Goal: Check status: Check status

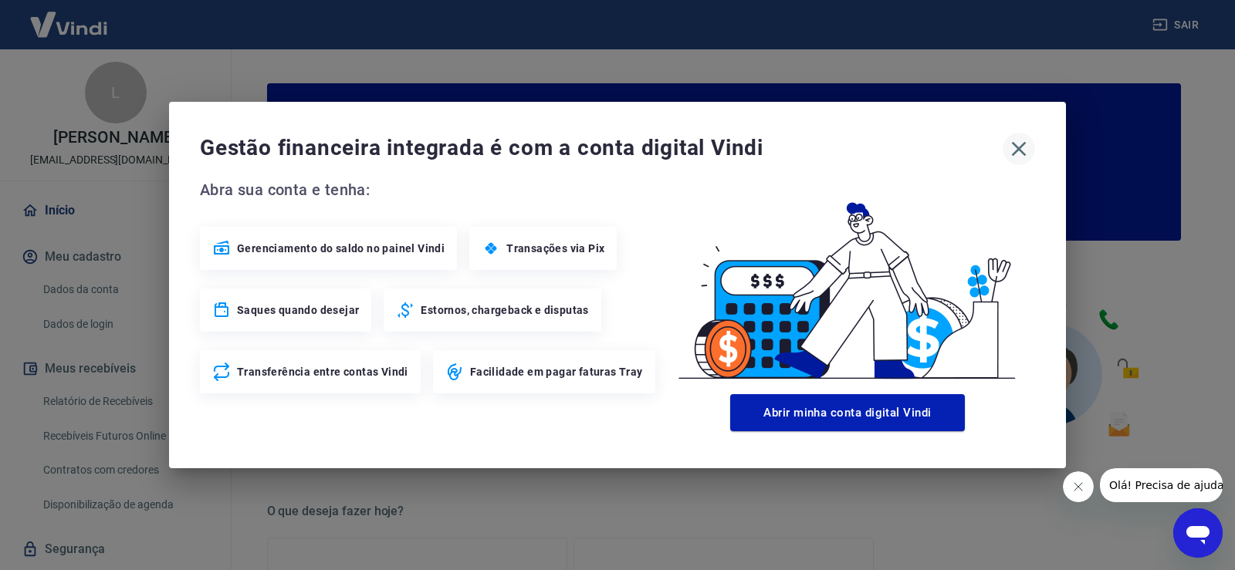
click at [1014, 147] on icon "button" at bounding box center [1019, 149] width 25 height 25
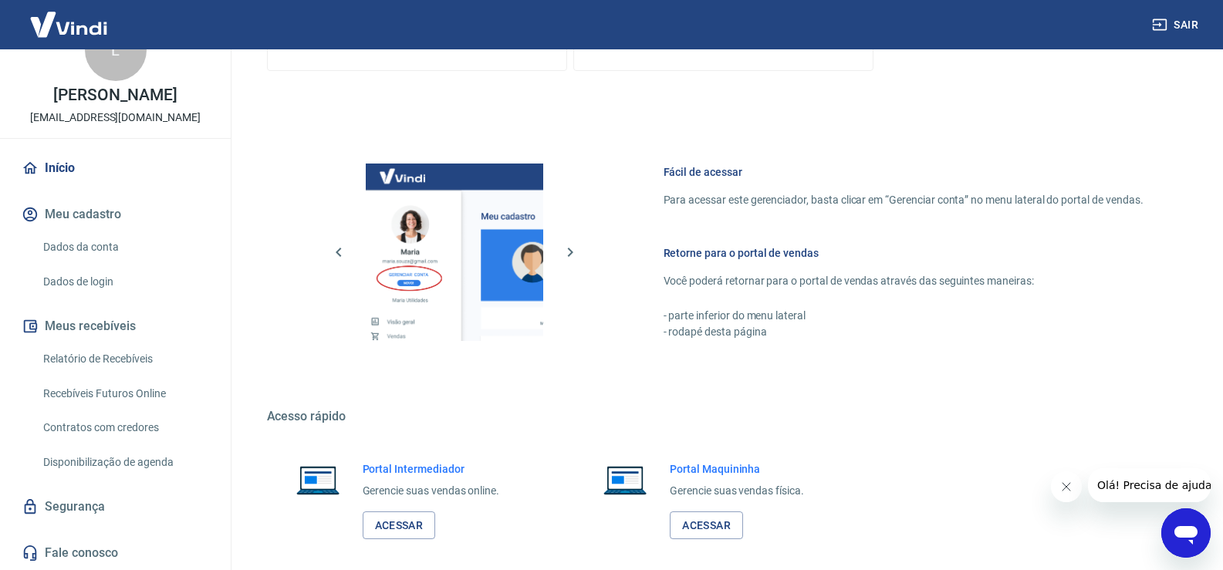
scroll to position [793, 0]
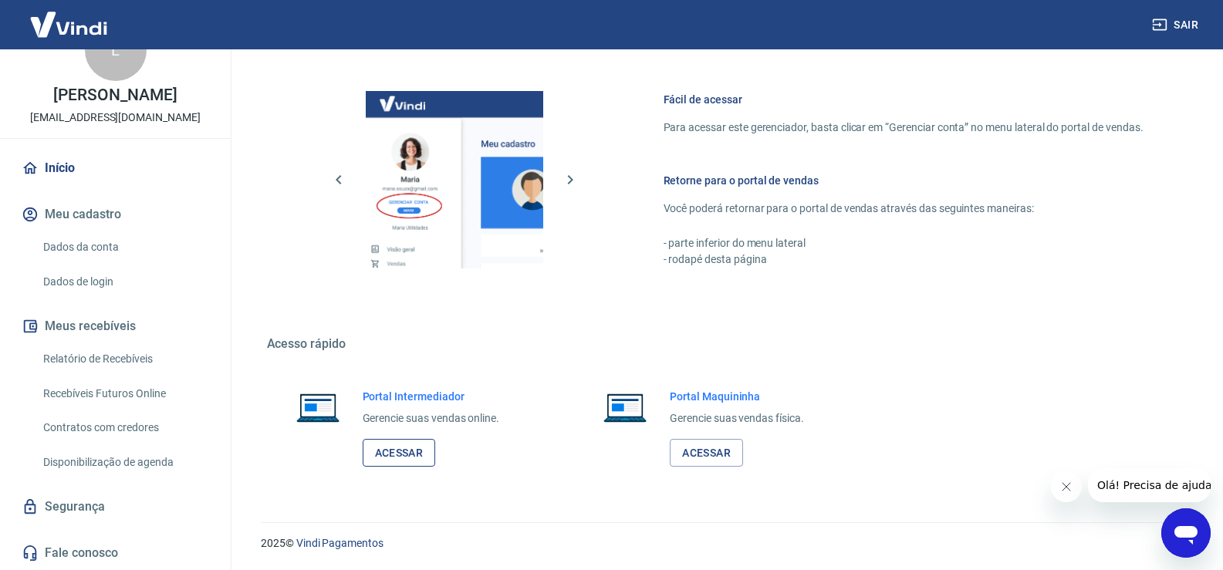
click at [379, 458] on link "Acessar" at bounding box center [399, 453] width 73 height 29
click at [117, 360] on link "Relatório de Recebíveis" at bounding box center [124, 360] width 175 height 32
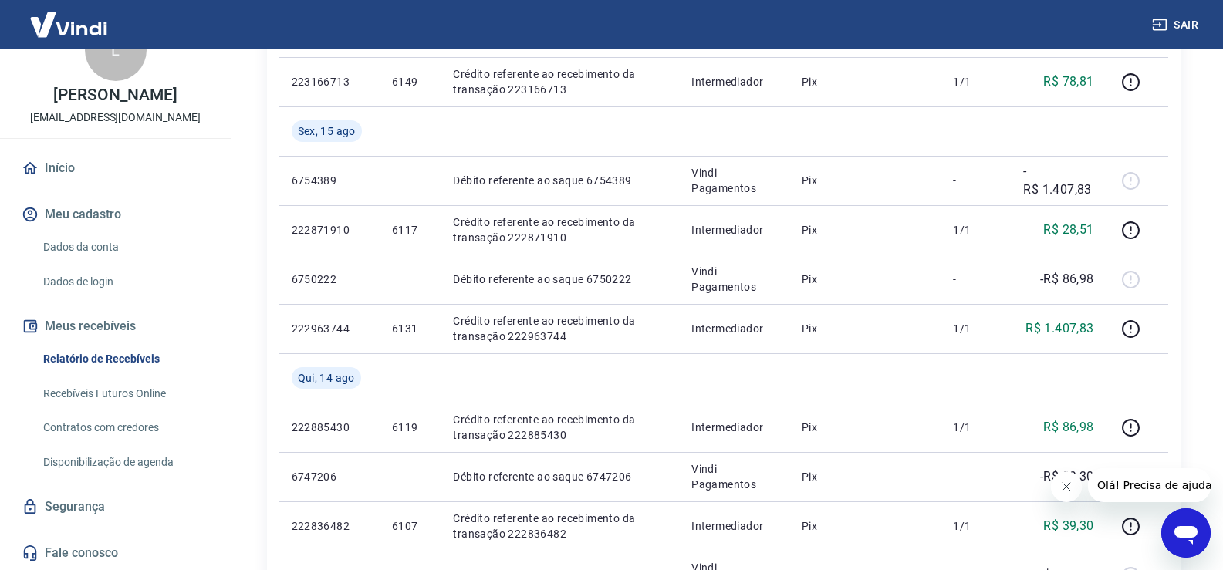
scroll to position [1081, 0]
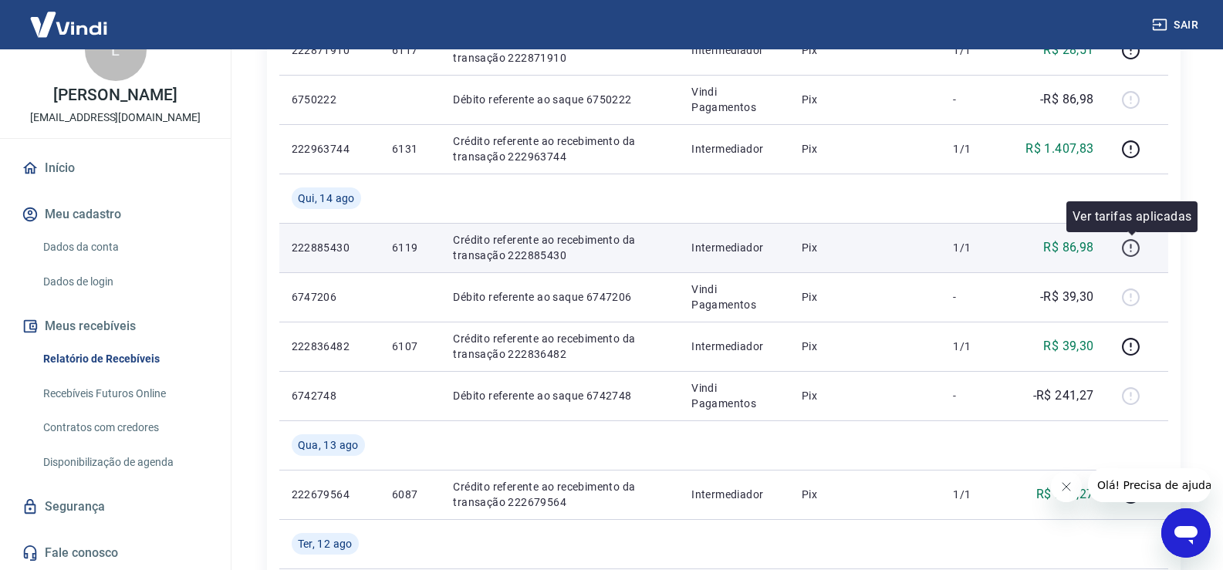
click at [1139, 259] on button "button" at bounding box center [1131, 247] width 25 height 25
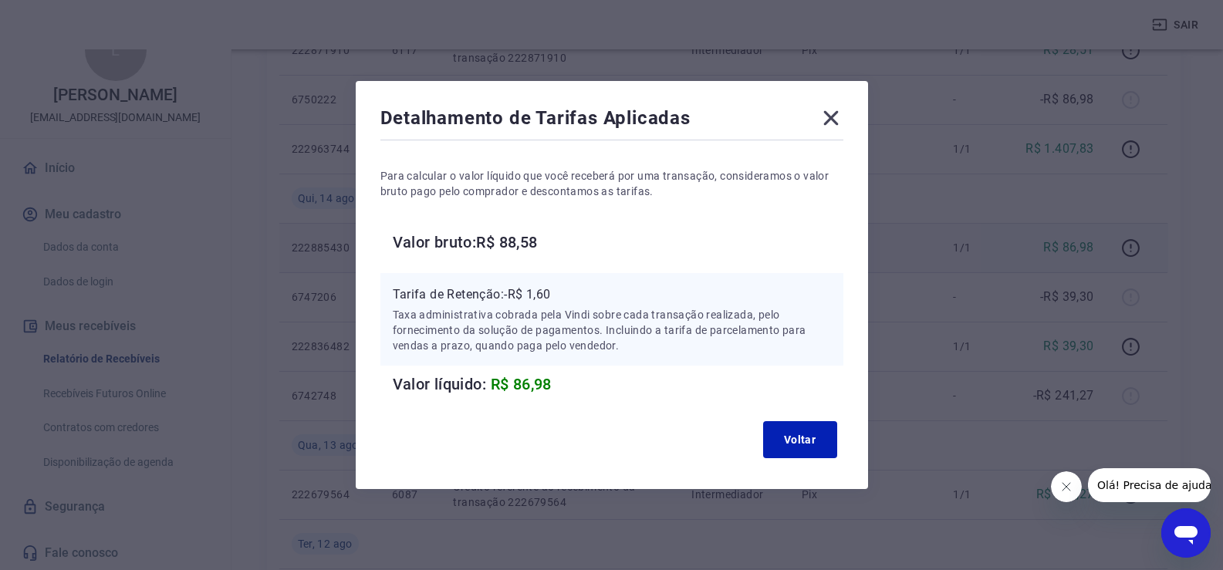
click at [836, 120] on icon at bounding box center [831, 118] width 15 height 15
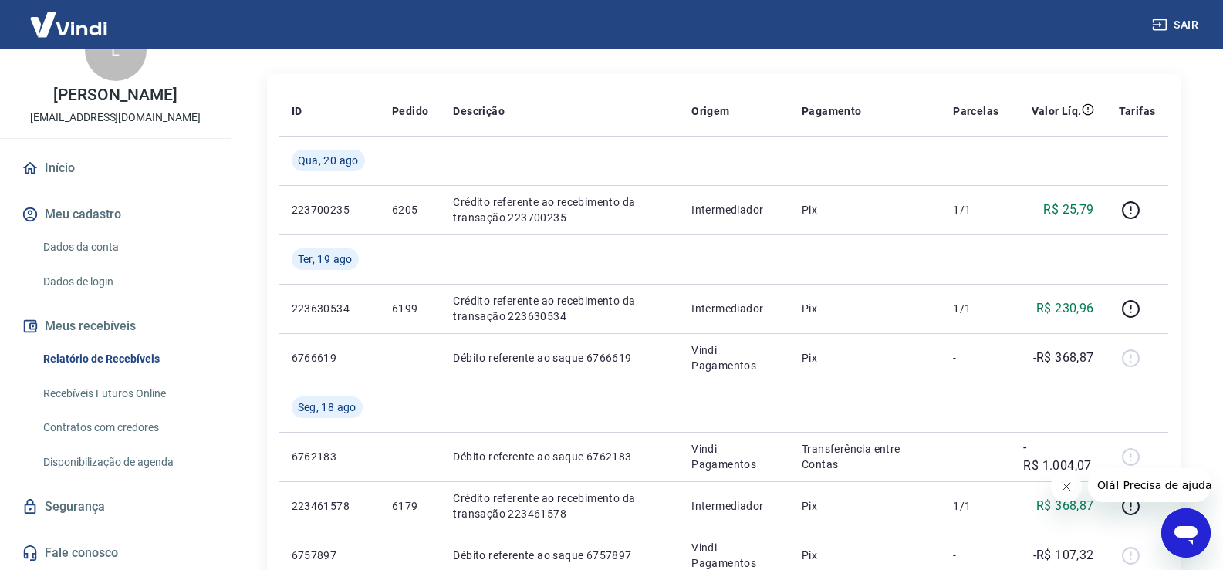
scroll to position [360, 0]
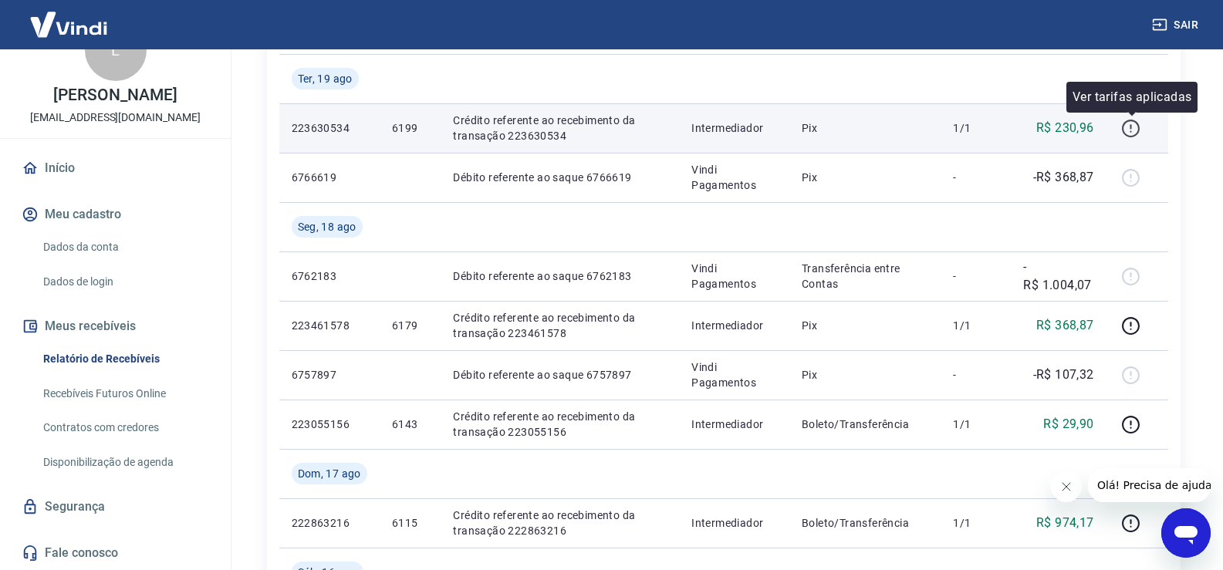
click at [1129, 124] on icon "button" at bounding box center [1131, 128] width 19 height 19
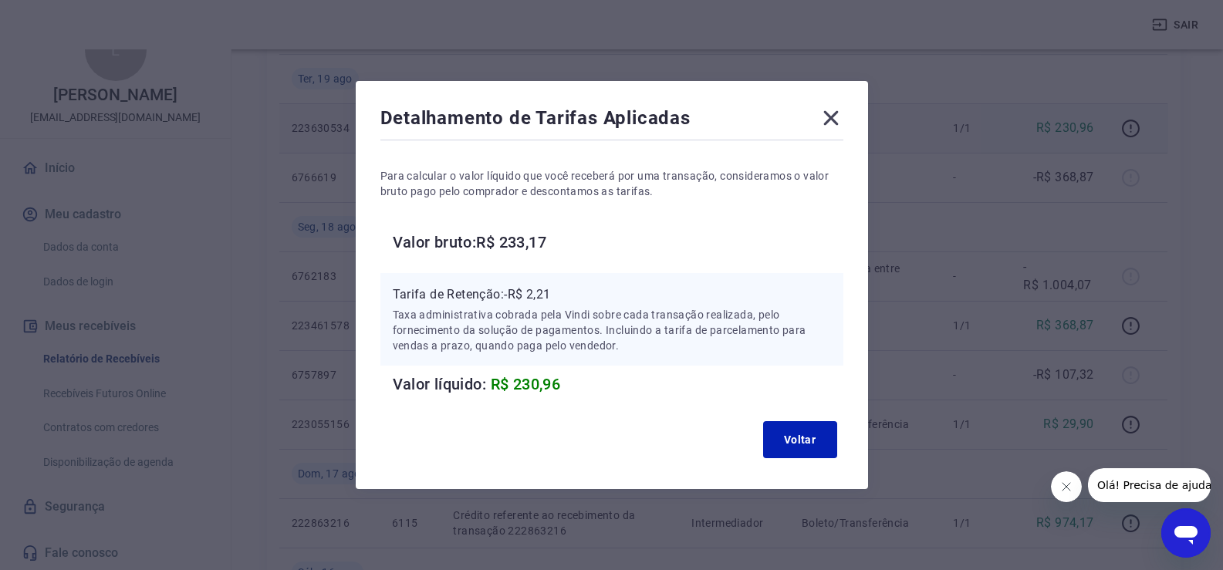
click at [836, 121] on icon at bounding box center [831, 118] width 25 height 25
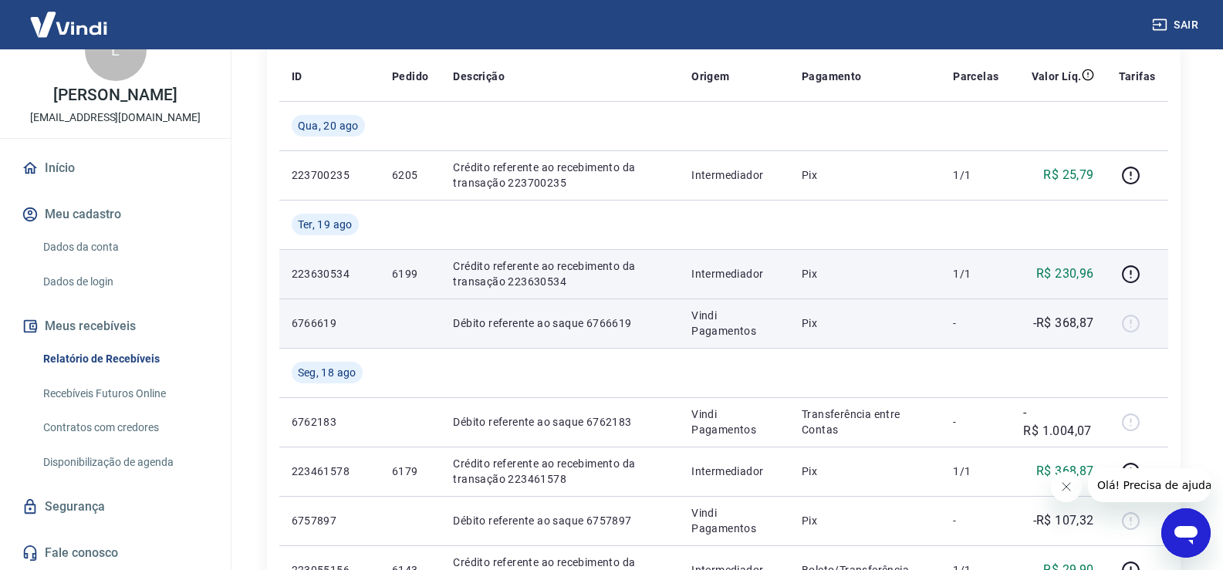
scroll to position [180, 0]
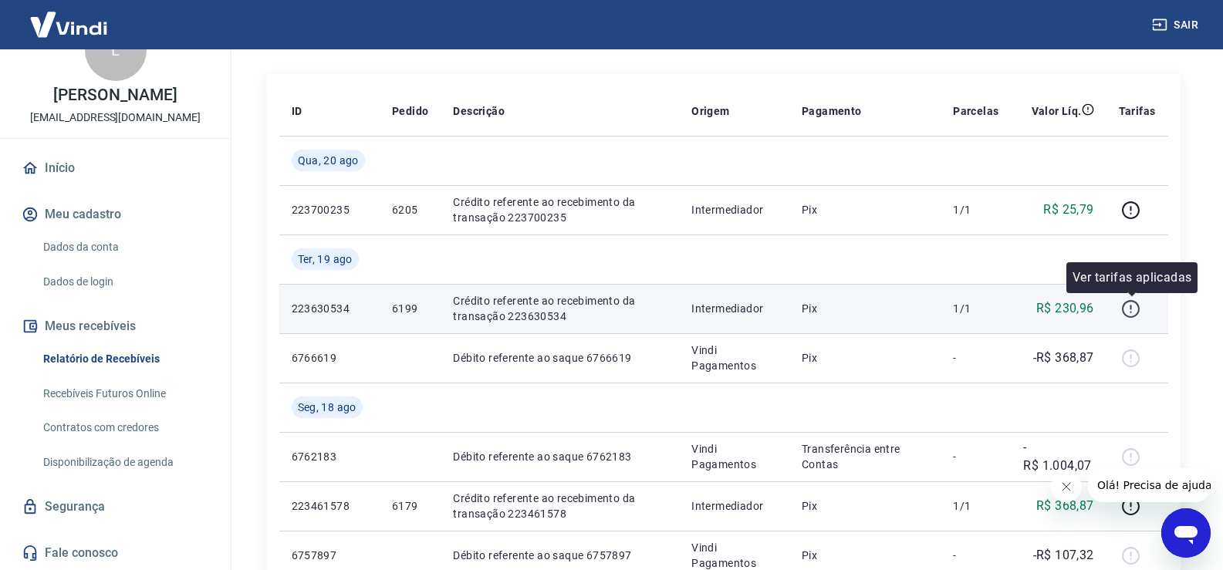
click at [1131, 307] on icon "button" at bounding box center [1131, 309] width 19 height 19
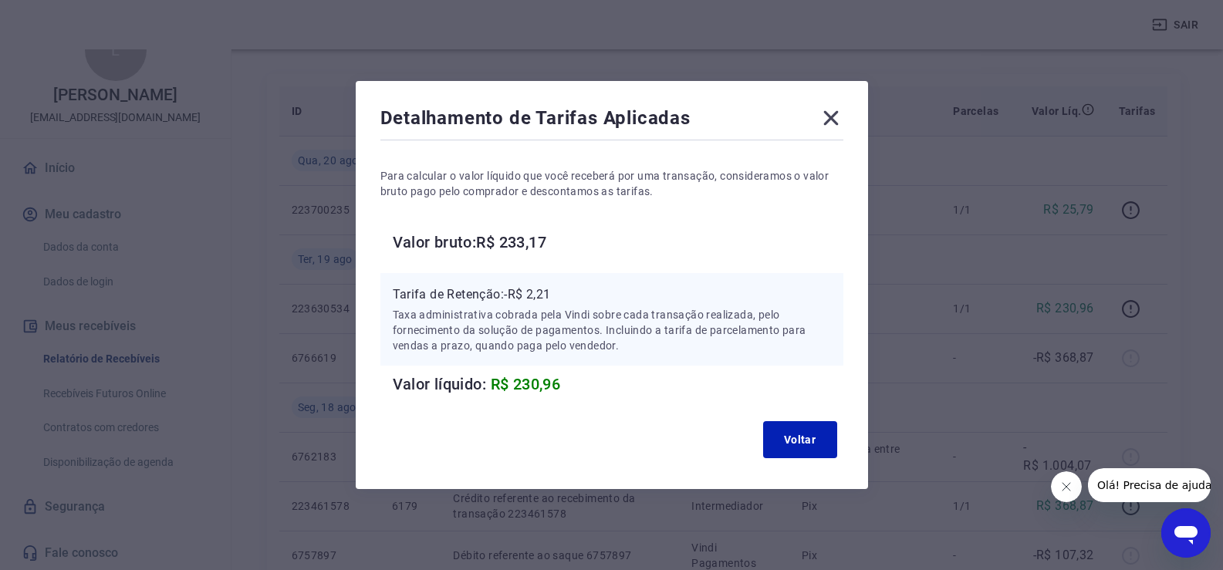
click at [836, 118] on icon at bounding box center [831, 118] width 15 height 15
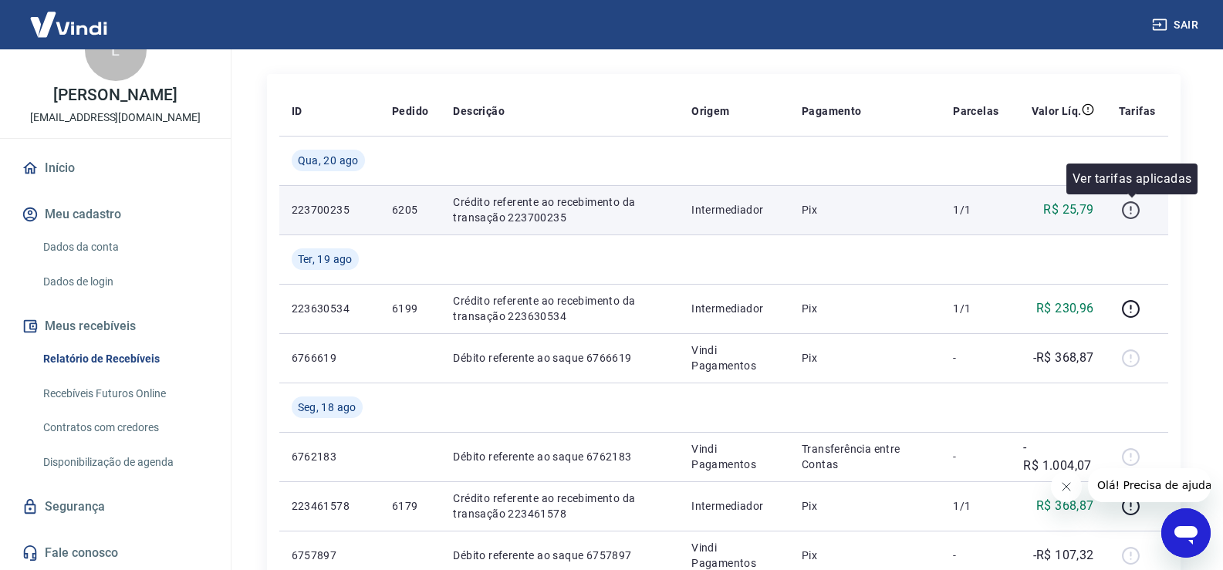
click at [1131, 215] on icon "button" at bounding box center [1131, 210] width 19 height 19
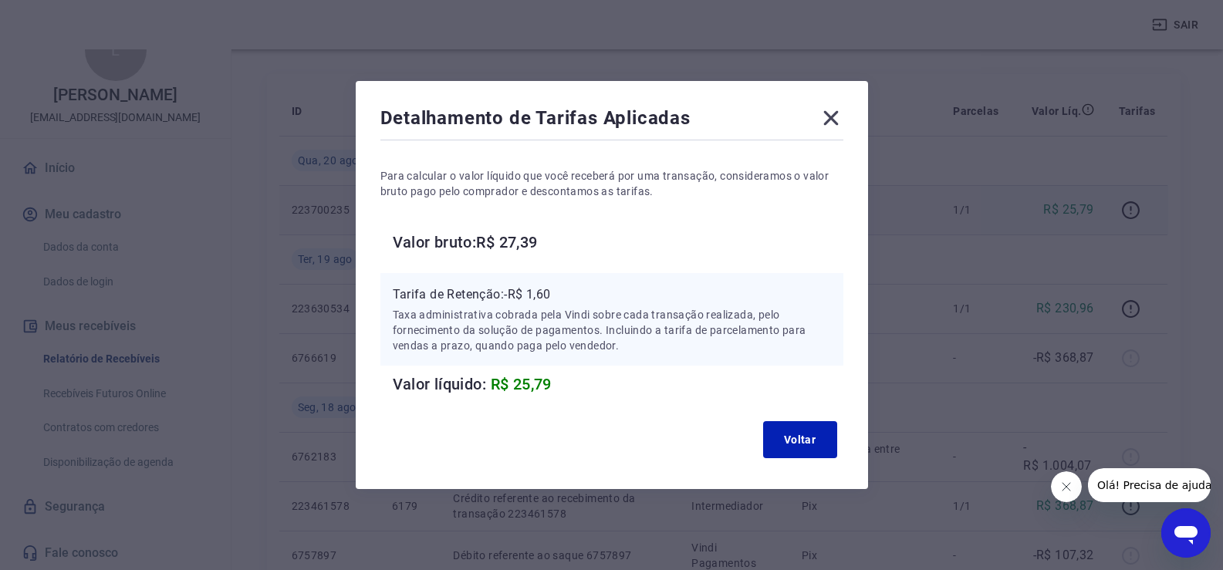
click at [836, 119] on icon at bounding box center [831, 118] width 15 height 15
